Goal: Entertainment & Leisure: Consume media (video, audio)

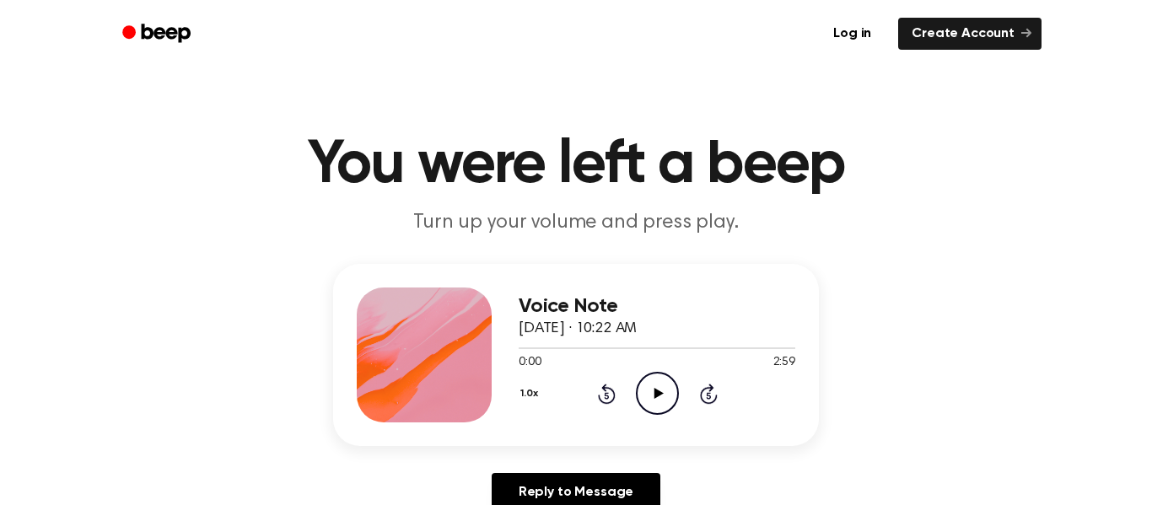
click at [524, 395] on button "1.0x" at bounding box center [530, 393] width 25 height 29
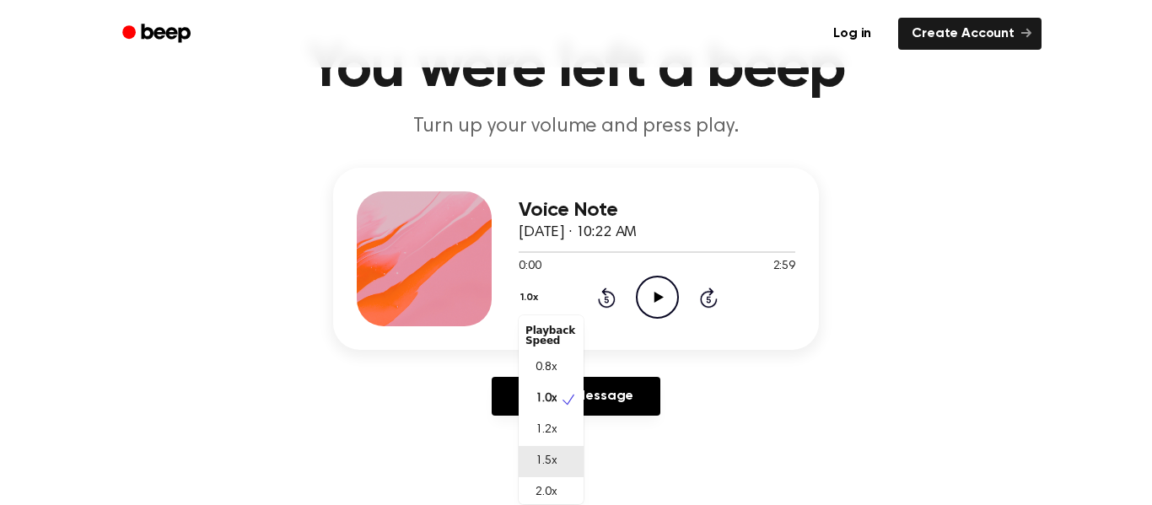
scroll to position [4, 0]
click at [541, 362] on span "0.8x" at bounding box center [545, 364] width 21 height 18
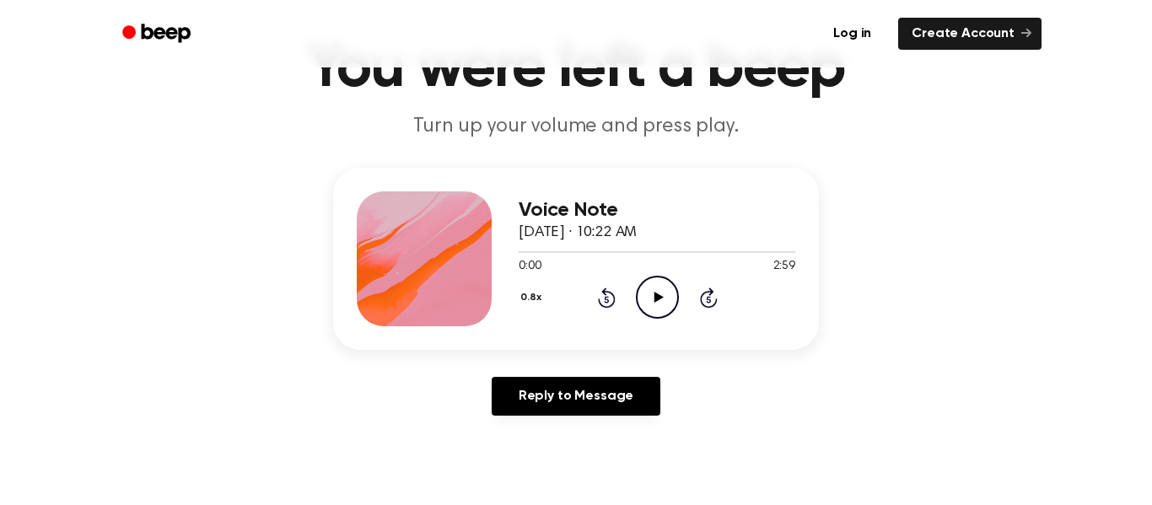
click at [651, 299] on icon "Play Audio" at bounding box center [657, 297] width 43 height 43
click at [653, 300] on icon at bounding box center [657, 297] width 8 height 11
click at [653, 300] on icon at bounding box center [657, 297] width 9 height 11
click at [655, 300] on icon at bounding box center [657, 297] width 8 height 11
click at [608, 298] on icon "Rewind 5 seconds" at bounding box center [606, 298] width 19 height 22
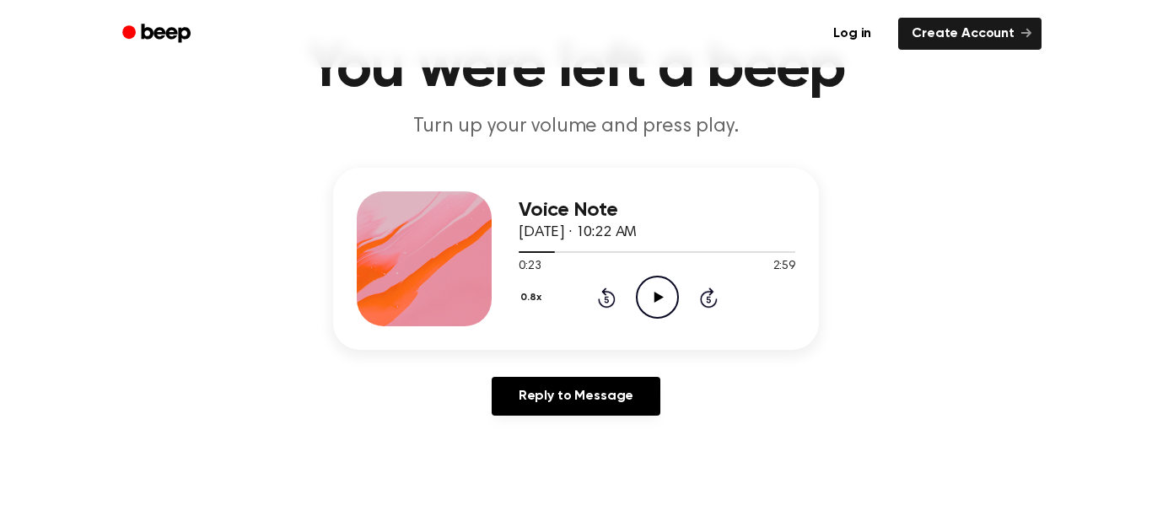
click at [605, 297] on icon at bounding box center [606, 299] width 4 height 7
click at [604, 297] on icon at bounding box center [606, 299] width 4 height 7
click at [655, 295] on icon at bounding box center [657, 297] width 9 height 11
click at [659, 296] on icon at bounding box center [657, 297] width 8 height 11
click at [630, 298] on div "0.8x Rewind 5 seconds Play Audio Skip 5 seconds" at bounding box center [656, 297] width 277 height 43
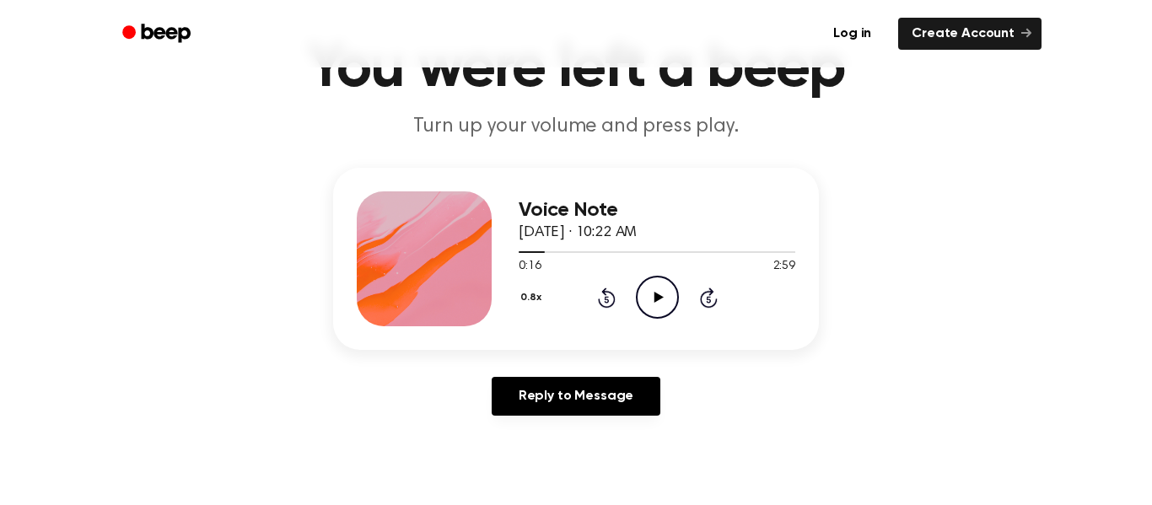
click at [623, 298] on div "0.8x Rewind 5 seconds Play Audio Skip 5 seconds" at bounding box center [656, 297] width 277 height 43
click at [620, 298] on div "0.8x Rewind 5 seconds Play Audio Skip 5 seconds" at bounding box center [656, 297] width 277 height 43
click at [606, 293] on icon at bounding box center [607, 297] width 18 height 20
click at [605, 293] on icon at bounding box center [607, 297] width 18 height 20
click at [660, 296] on icon "Play Audio" at bounding box center [657, 297] width 43 height 43
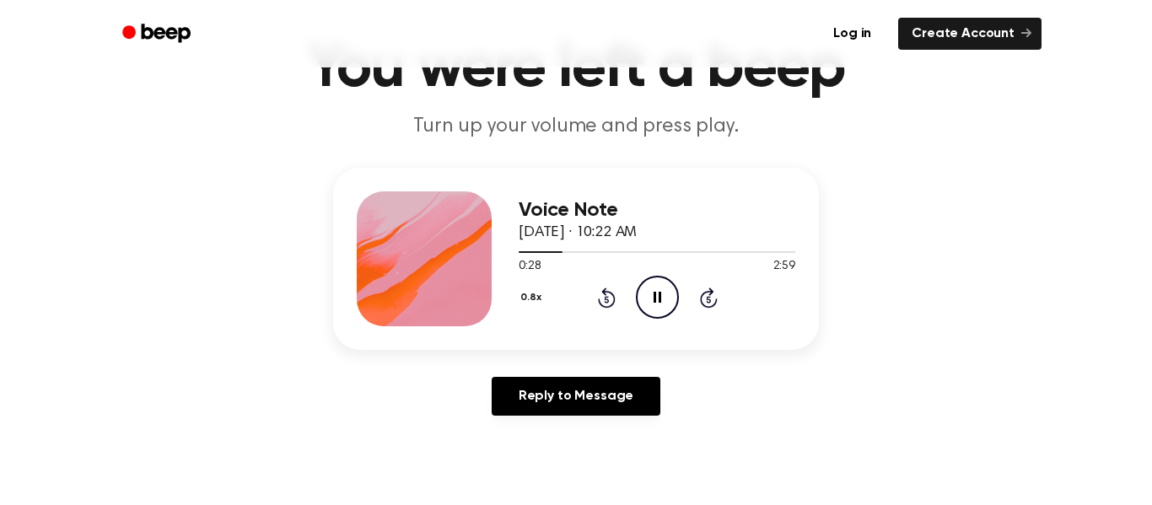
click at [660, 293] on icon at bounding box center [657, 297] width 8 height 11
click at [660, 290] on icon "Play Audio" at bounding box center [657, 297] width 43 height 43
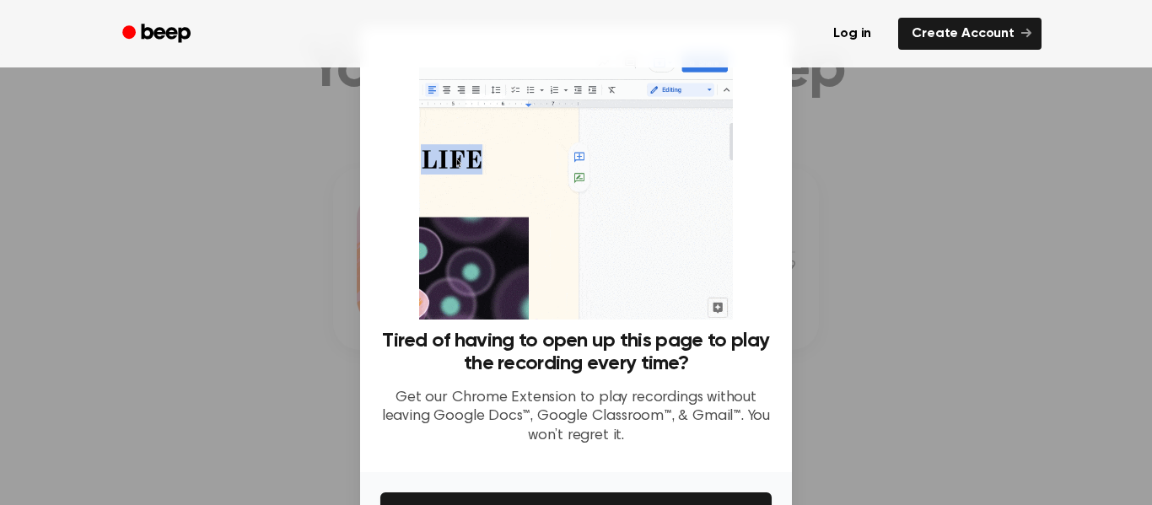
click at [877, 260] on div at bounding box center [576, 252] width 1152 height 505
click at [931, 364] on div at bounding box center [576, 252] width 1152 height 505
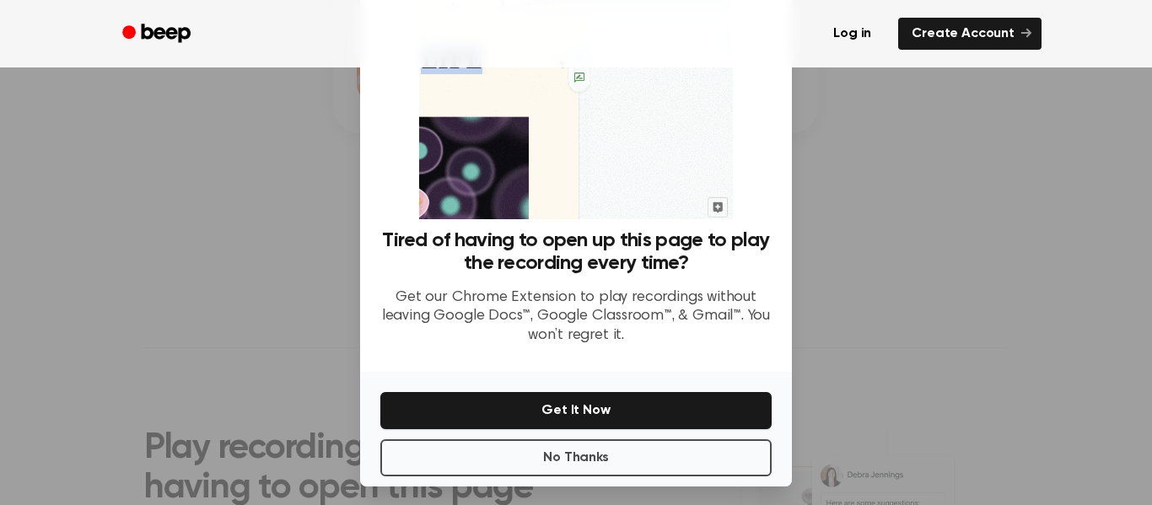
scroll to position [101, 0]
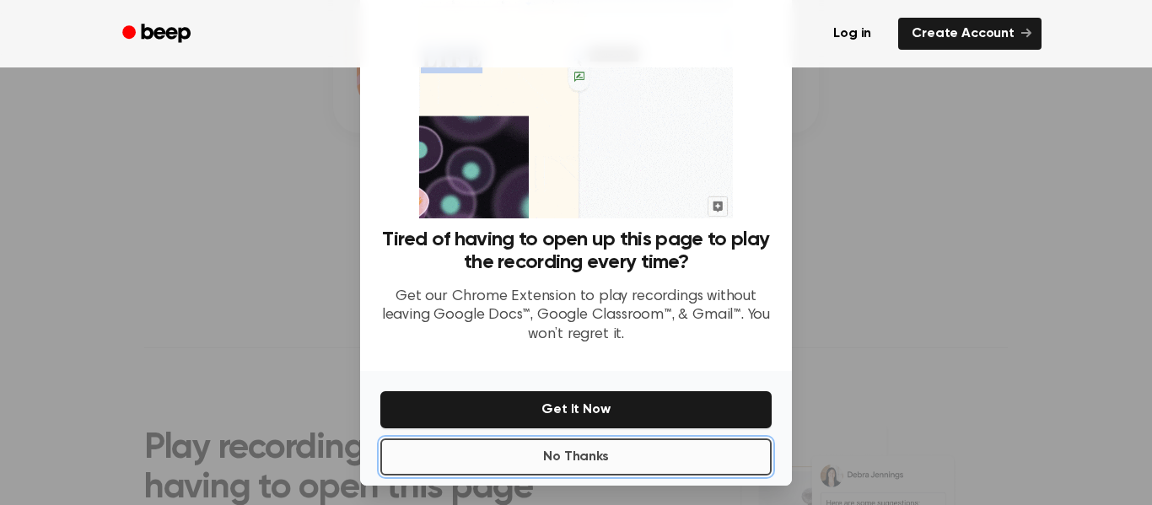
click at [567, 451] on button "No Thanks" at bounding box center [575, 456] width 391 height 37
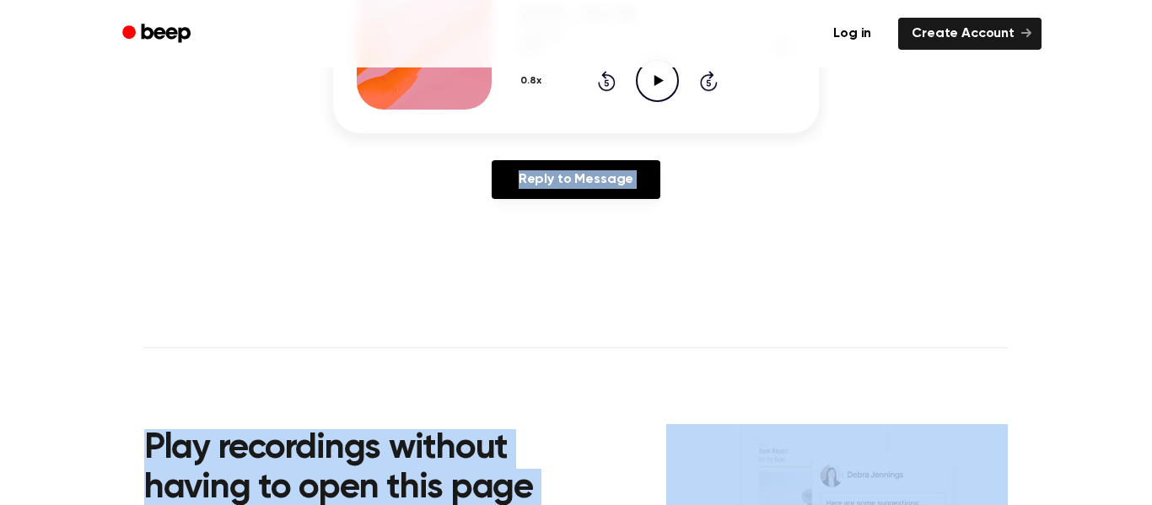
drag, startPoint x: 1139, startPoint y: 77, endPoint x: 1147, endPoint y: 243, distance: 166.3
click at [1147, 243] on html "Log in Create Account You were left a beep Turn up your volume and press play. …" at bounding box center [576, 366] width 1152 height 1359
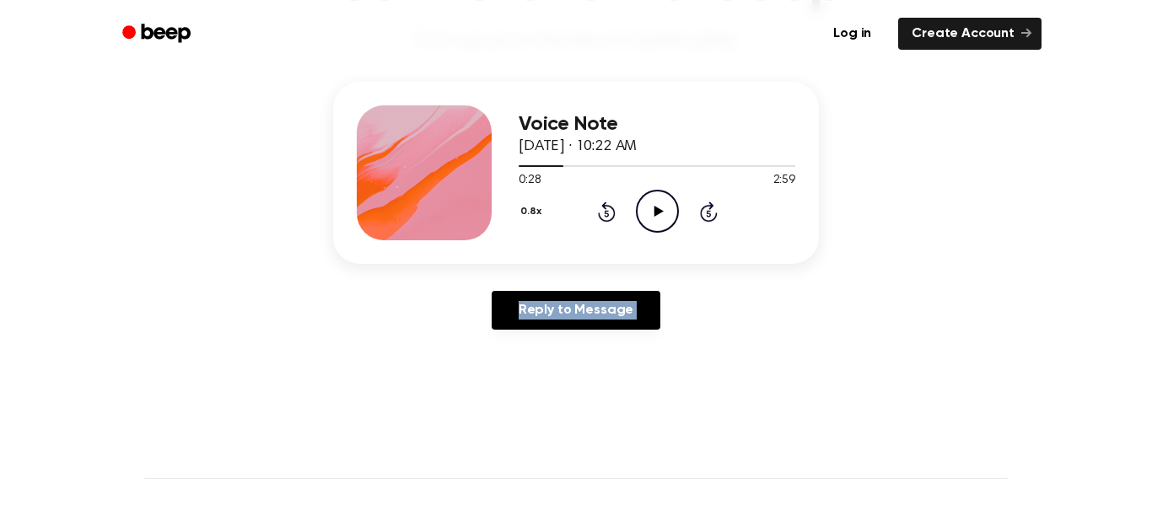
scroll to position [169, 0]
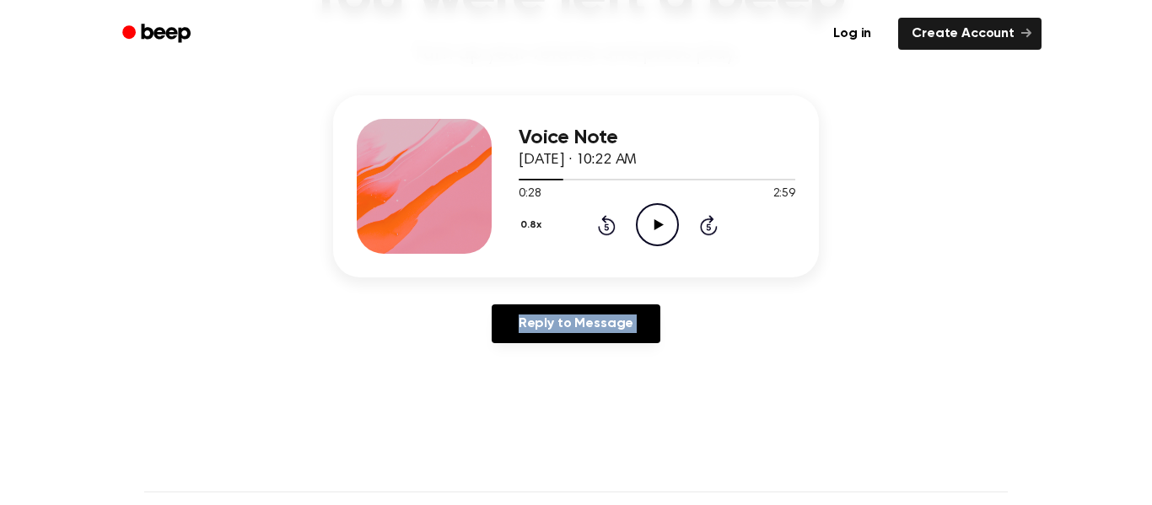
click at [1126, 185] on div "Voice Note September 26, 2025 · 10:22 AM 0:28 2:59 Your browser does not suppor…" at bounding box center [575, 225] width 1111 height 261
drag, startPoint x: 1151, startPoint y: 238, endPoint x: 1148, endPoint y: 165, distance: 72.5
click at [1148, 165] on html "Log in Create Account You were left a beep Turn up your volume and press play. …" at bounding box center [576, 510] width 1152 height 1359
click at [658, 218] on icon "Play Audio" at bounding box center [657, 224] width 43 height 43
click at [658, 218] on icon "Pause Audio" at bounding box center [657, 224] width 43 height 43
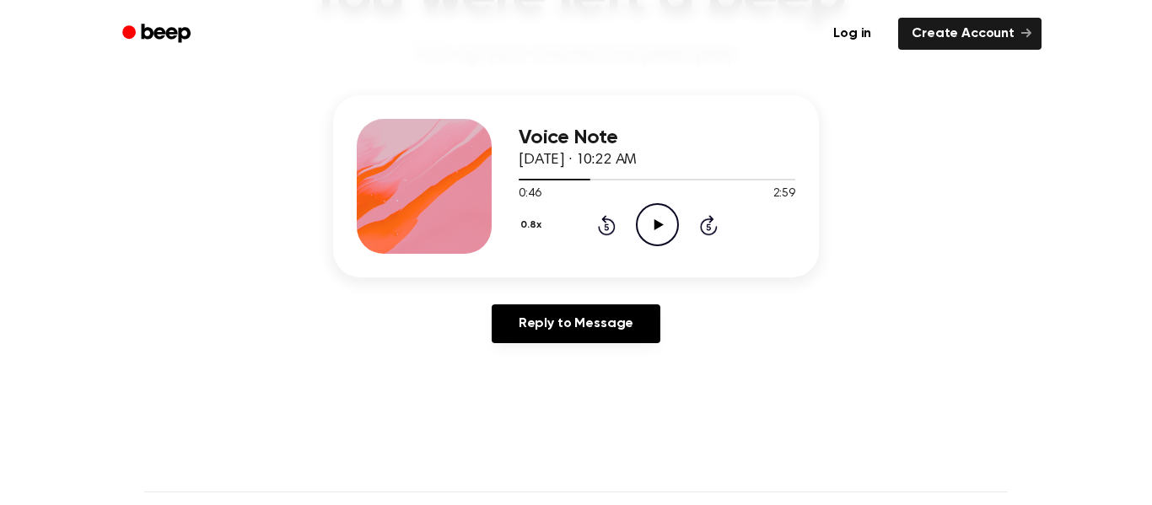
click at [605, 221] on icon at bounding box center [607, 225] width 18 height 20
click at [660, 218] on icon "Play Audio" at bounding box center [657, 224] width 43 height 43
click at [658, 226] on icon at bounding box center [657, 224] width 8 height 11
click at [658, 226] on icon at bounding box center [657, 224] width 9 height 11
click at [658, 226] on icon at bounding box center [657, 224] width 8 height 11
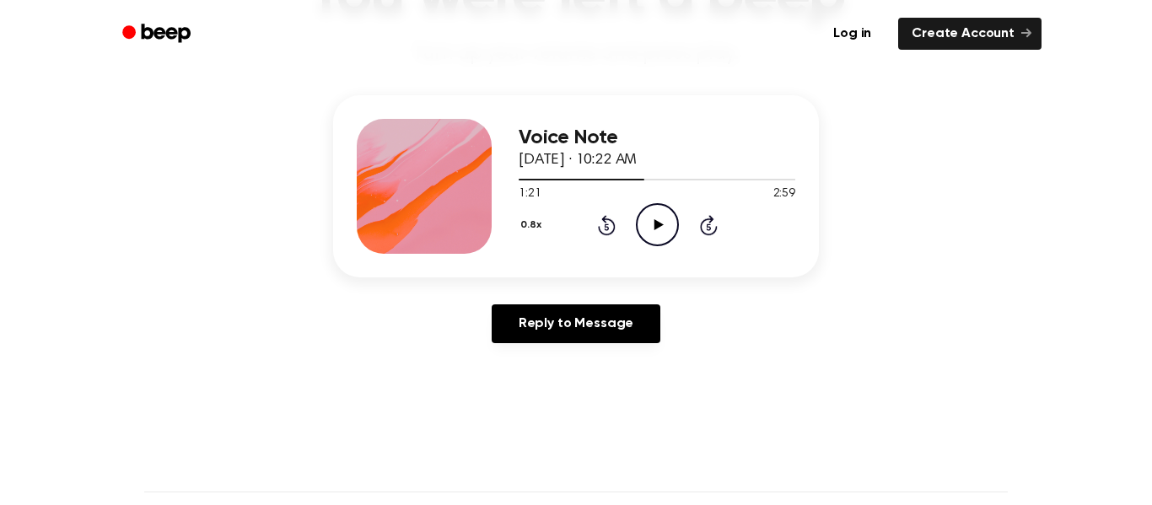
click at [658, 226] on icon at bounding box center [657, 224] width 9 height 11
click at [657, 227] on icon "Pause Audio" at bounding box center [657, 224] width 43 height 43
click at [657, 227] on icon at bounding box center [657, 224] width 9 height 11
click at [656, 226] on icon "Pause Audio" at bounding box center [657, 224] width 43 height 43
click at [659, 227] on icon "Play Audio" at bounding box center [657, 224] width 43 height 43
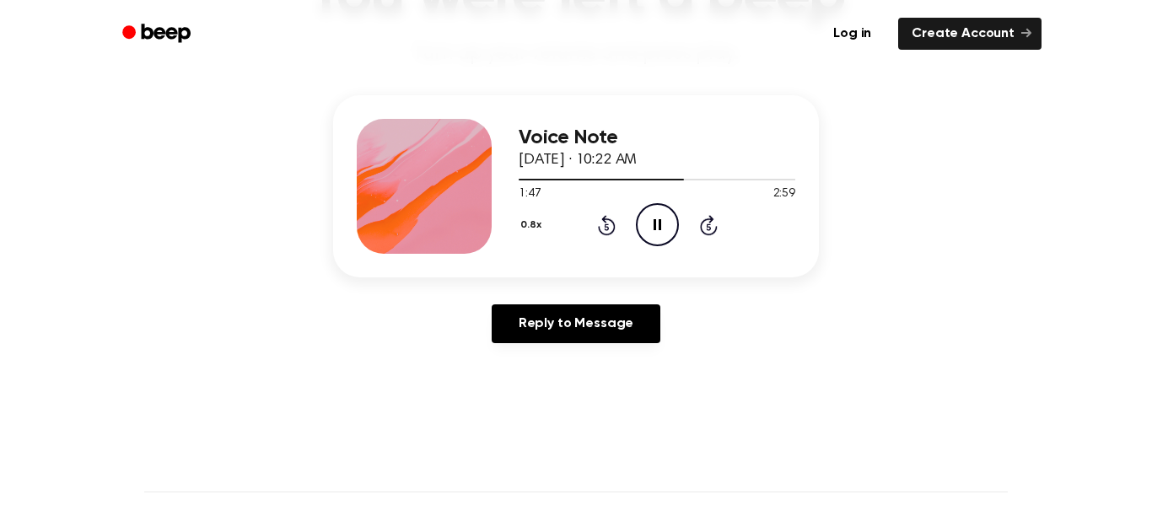
click at [659, 227] on icon at bounding box center [657, 224] width 8 height 11
click at [658, 217] on icon "Play Audio" at bounding box center [657, 224] width 43 height 43
click at [664, 222] on icon "Pause Audio" at bounding box center [657, 224] width 43 height 43
click at [664, 222] on icon "Play Audio" at bounding box center [657, 224] width 43 height 43
click at [657, 217] on icon "Pause Audio" at bounding box center [657, 224] width 43 height 43
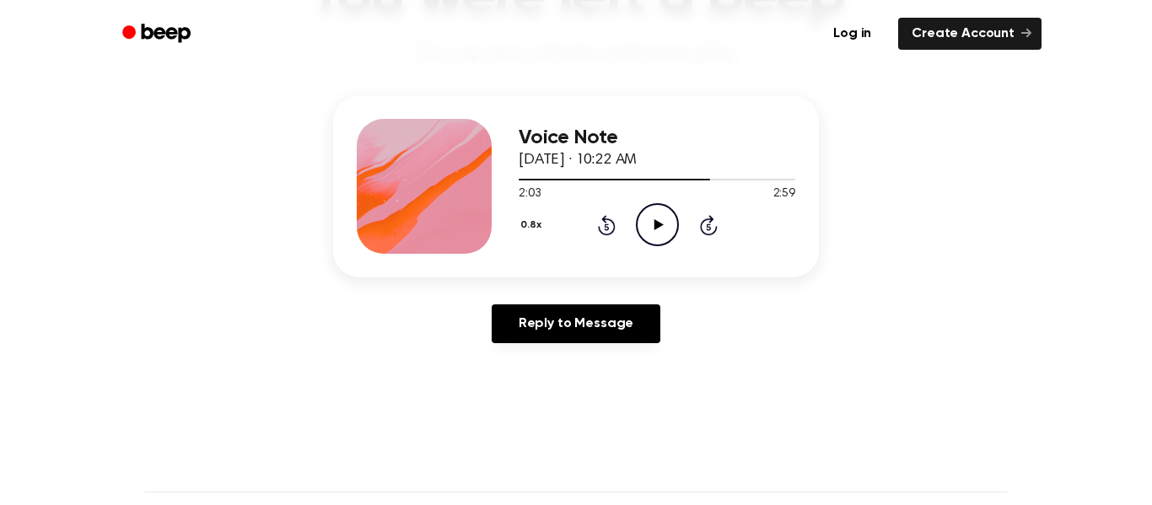
click at [610, 219] on icon at bounding box center [607, 225] width 18 height 20
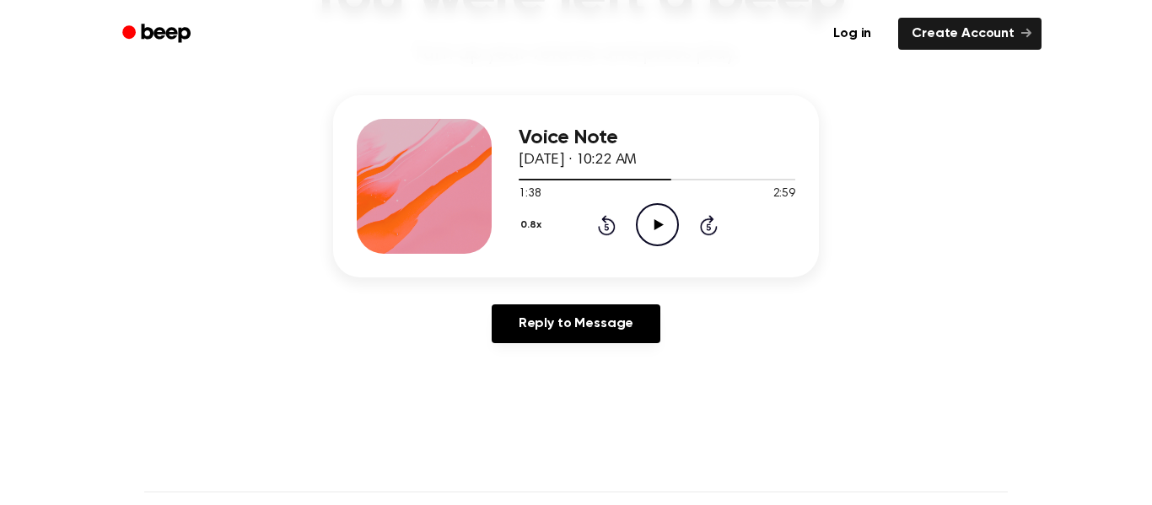
click at [657, 223] on icon at bounding box center [657, 224] width 9 height 11
click at [660, 224] on icon "Pause Audio" at bounding box center [657, 224] width 43 height 43
click at [660, 226] on icon at bounding box center [657, 224] width 9 height 11
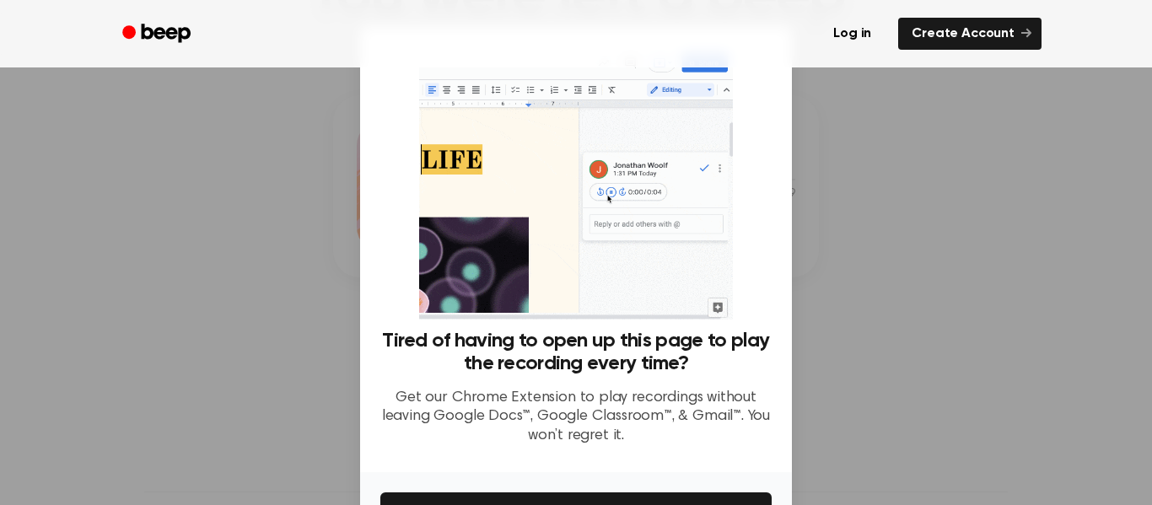
click at [892, 213] on div at bounding box center [576, 252] width 1152 height 505
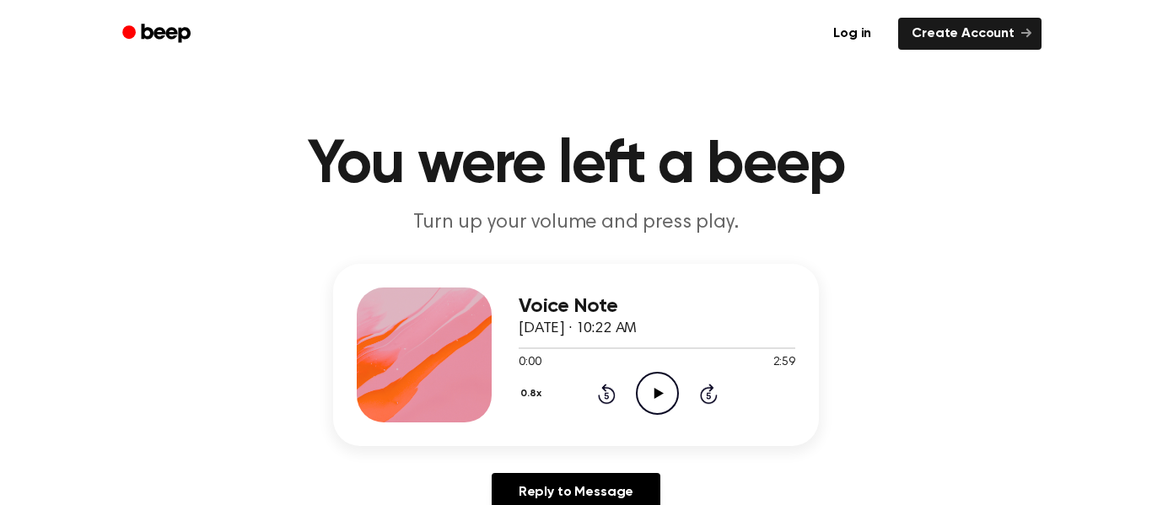
click at [707, 399] on icon "Skip 5 seconds" at bounding box center [708, 394] width 19 height 22
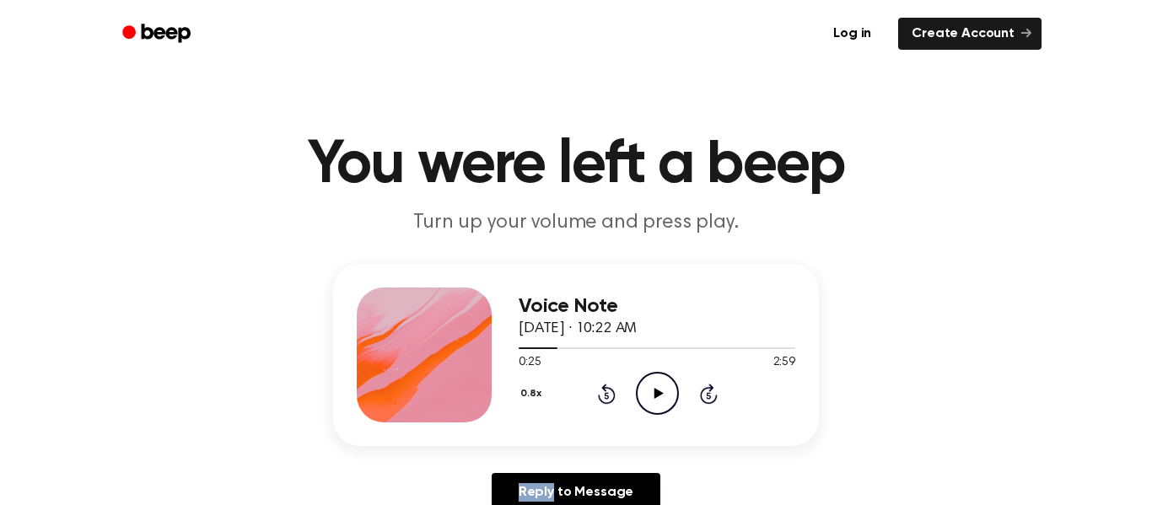
click at [707, 399] on icon "Skip 5 seconds" at bounding box center [708, 394] width 19 height 22
click at [663, 391] on icon "Play Audio" at bounding box center [657, 393] width 43 height 43
click at [713, 388] on icon at bounding box center [709, 394] width 18 height 20
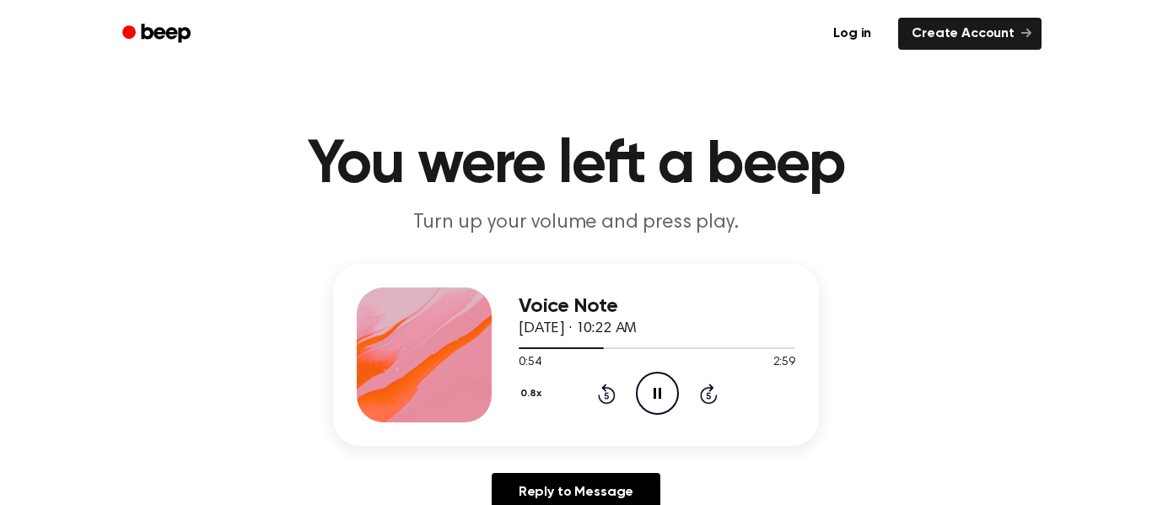
click at [720, 388] on div "0.8x Rewind 5 seconds Pause Audio Skip 5 seconds" at bounding box center [656, 393] width 277 height 43
click at [710, 389] on icon at bounding box center [709, 394] width 18 height 20
click at [713, 392] on icon "Skip 5 seconds" at bounding box center [708, 394] width 19 height 22
click at [709, 396] on icon at bounding box center [708, 395] width 4 height 7
click at [717, 397] on div "0.8x Rewind 5 seconds Pause Audio Skip 5 seconds" at bounding box center [656, 393] width 277 height 43
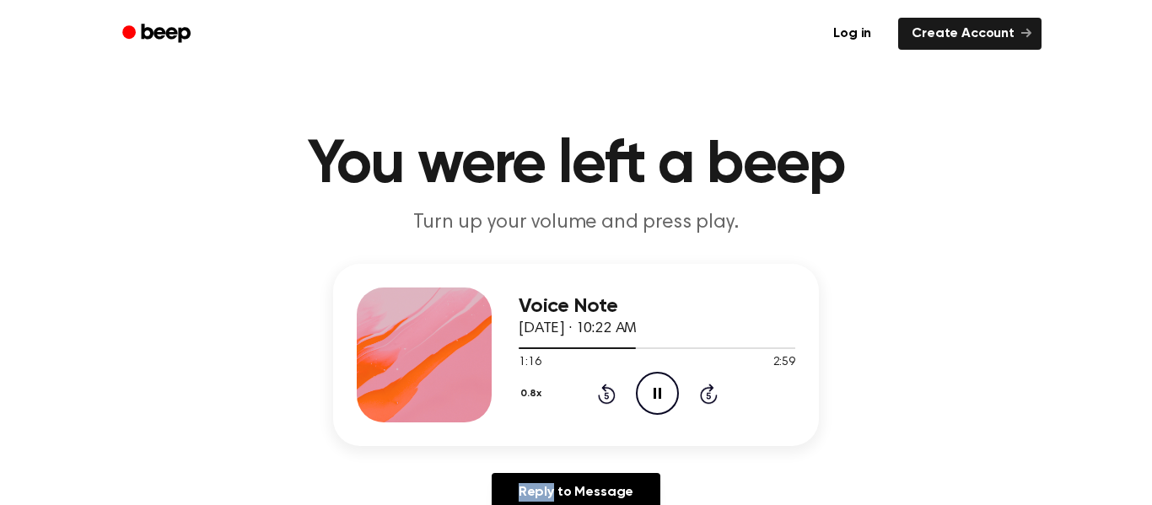
click at [717, 397] on icon at bounding box center [709, 394] width 18 height 20
click at [714, 396] on icon "Skip 5 seconds" at bounding box center [708, 394] width 19 height 22
click at [715, 395] on icon at bounding box center [709, 394] width 18 height 20
click at [706, 392] on icon "Skip 5 seconds" at bounding box center [708, 394] width 19 height 22
click at [706, 392] on icon at bounding box center [708, 395] width 4 height 7
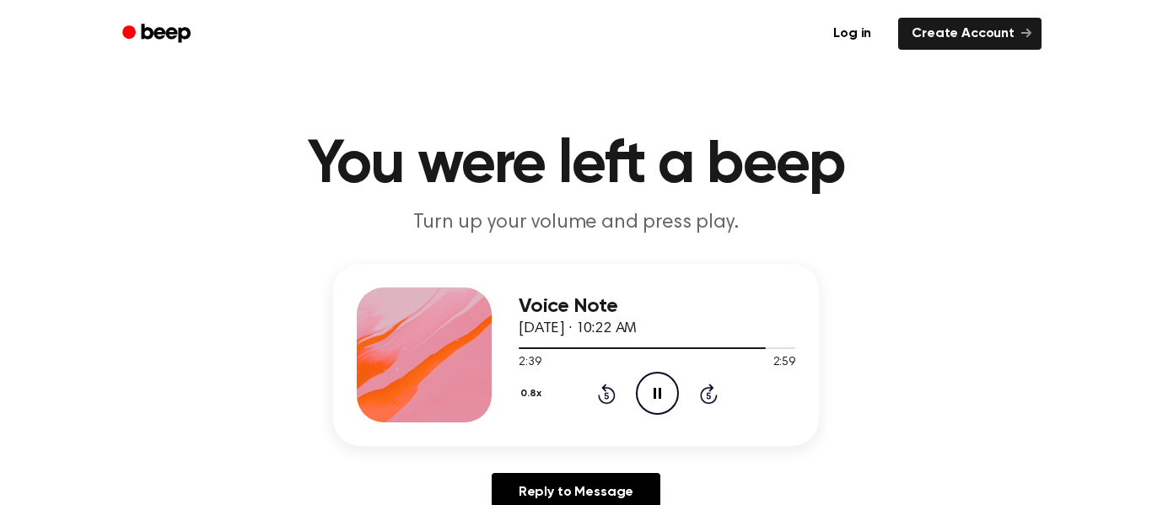
click at [661, 387] on icon "Pause Audio" at bounding box center [657, 393] width 43 height 43
click at [604, 388] on icon at bounding box center [607, 394] width 18 height 20
click at [607, 387] on icon at bounding box center [607, 394] width 18 height 20
click at [618, 389] on div "0.8x Rewind 5 seconds Play Audio Skip 5 seconds" at bounding box center [656, 393] width 277 height 43
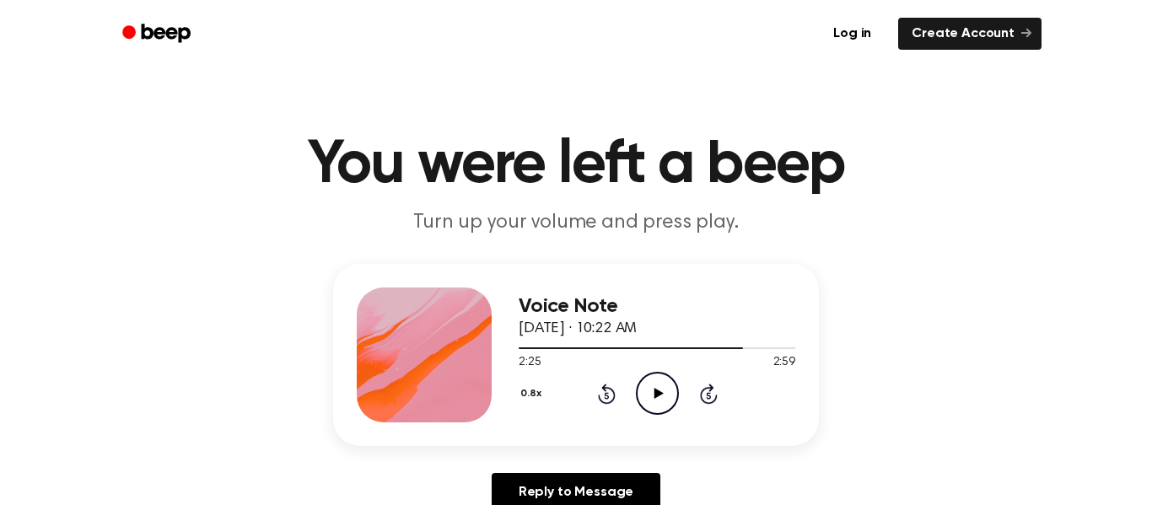
click at [610, 395] on icon "Rewind 5 seconds" at bounding box center [606, 394] width 19 height 22
click at [661, 388] on icon "Play Audio" at bounding box center [657, 393] width 43 height 43
click at [661, 388] on icon "Pause Audio" at bounding box center [657, 393] width 43 height 43
click at [658, 390] on icon at bounding box center [657, 393] width 9 height 11
click at [658, 390] on icon "Pause Audio" at bounding box center [657, 393] width 43 height 43
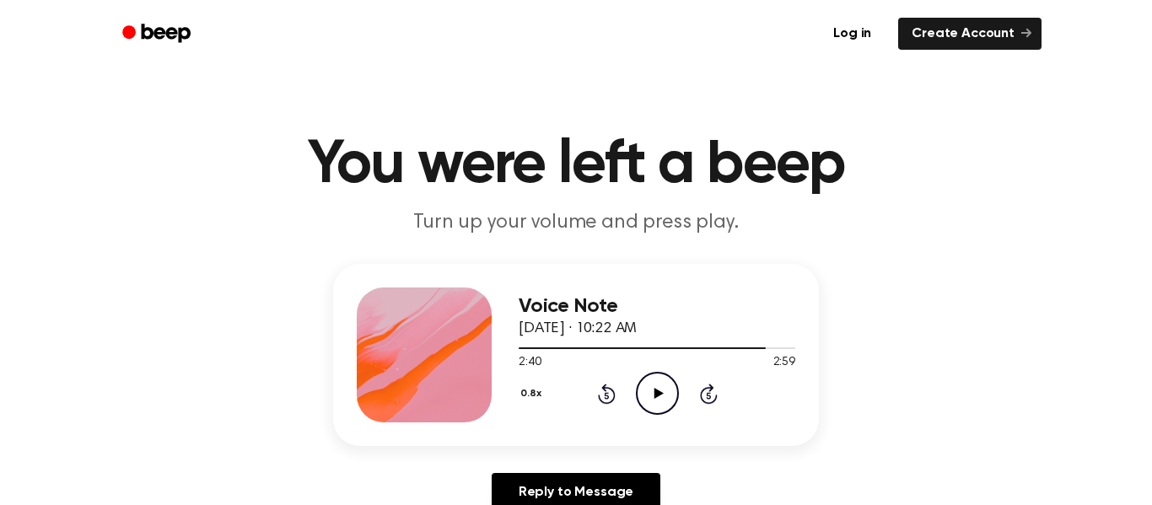
click at [652, 389] on icon "Play Audio" at bounding box center [657, 393] width 43 height 43
click at [658, 384] on icon "Pause Audio" at bounding box center [657, 393] width 43 height 43
click at [658, 384] on icon "Play Audio" at bounding box center [657, 393] width 43 height 43
click at [654, 387] on icon "Pause Audio" at bounding box center [657, 393] width 43 height 43
